Goal: Check status: Check status

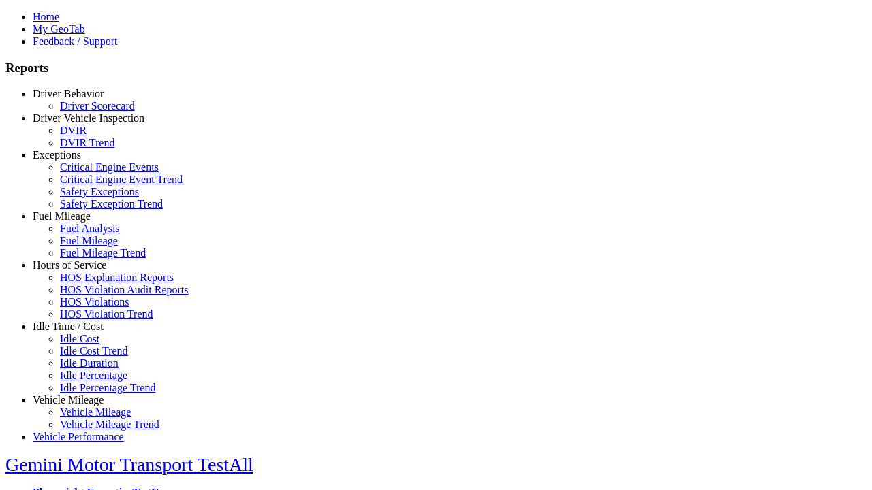
click at [78, 332] on link "Idle Time / Cost" at bounding box center [68, 327] width 71 height 12
click at [89, 382] on link "Idle Percentage Trend" at bounding box center [107, 388] width 95 height 12
select select "**"
type input "*********"
